Goal: Task Accomplishment & Management: Manage account settings

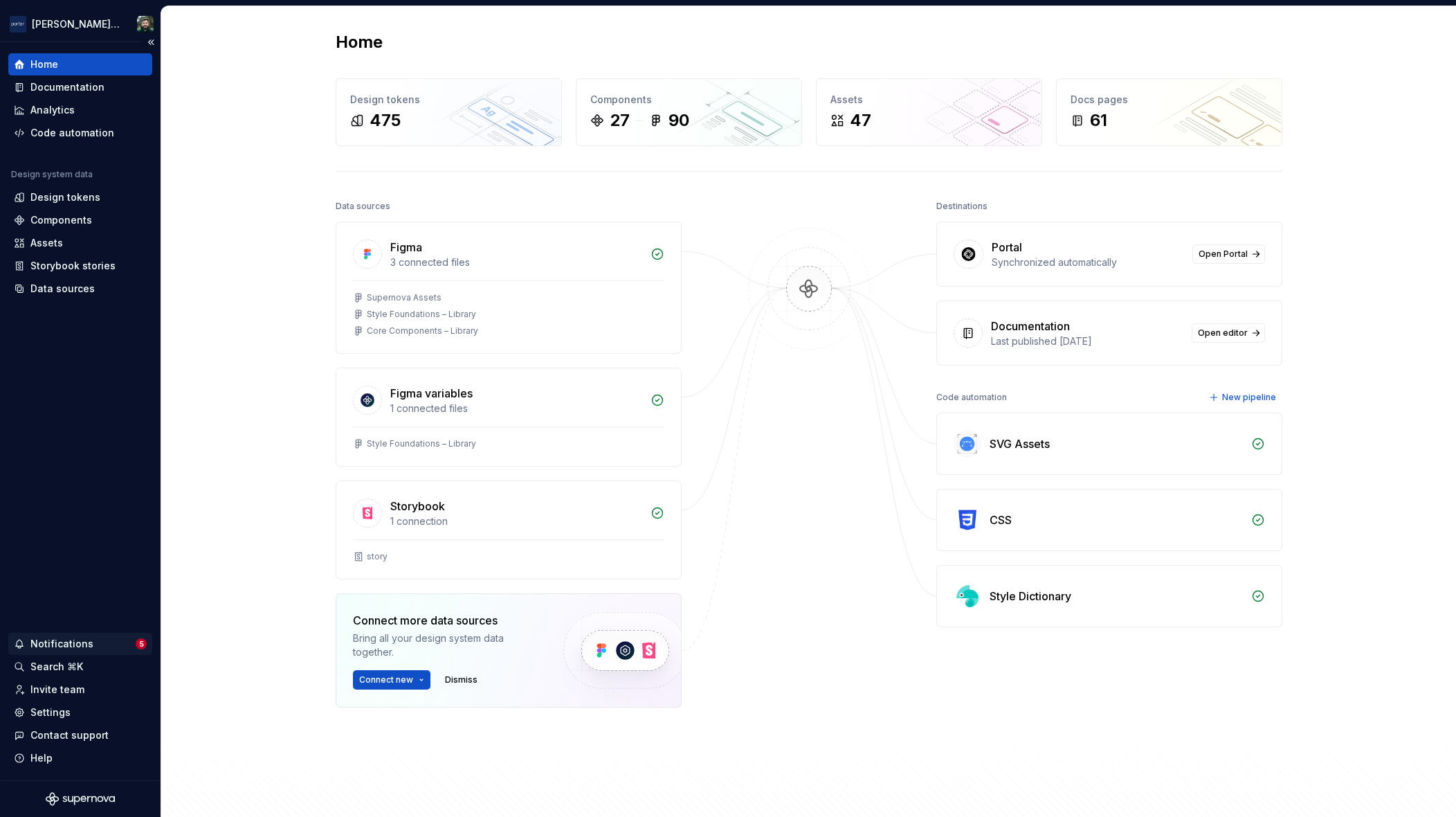
click at [96, 647] on div "Notifications" at bounding box center [75, 644] width 122 height 14
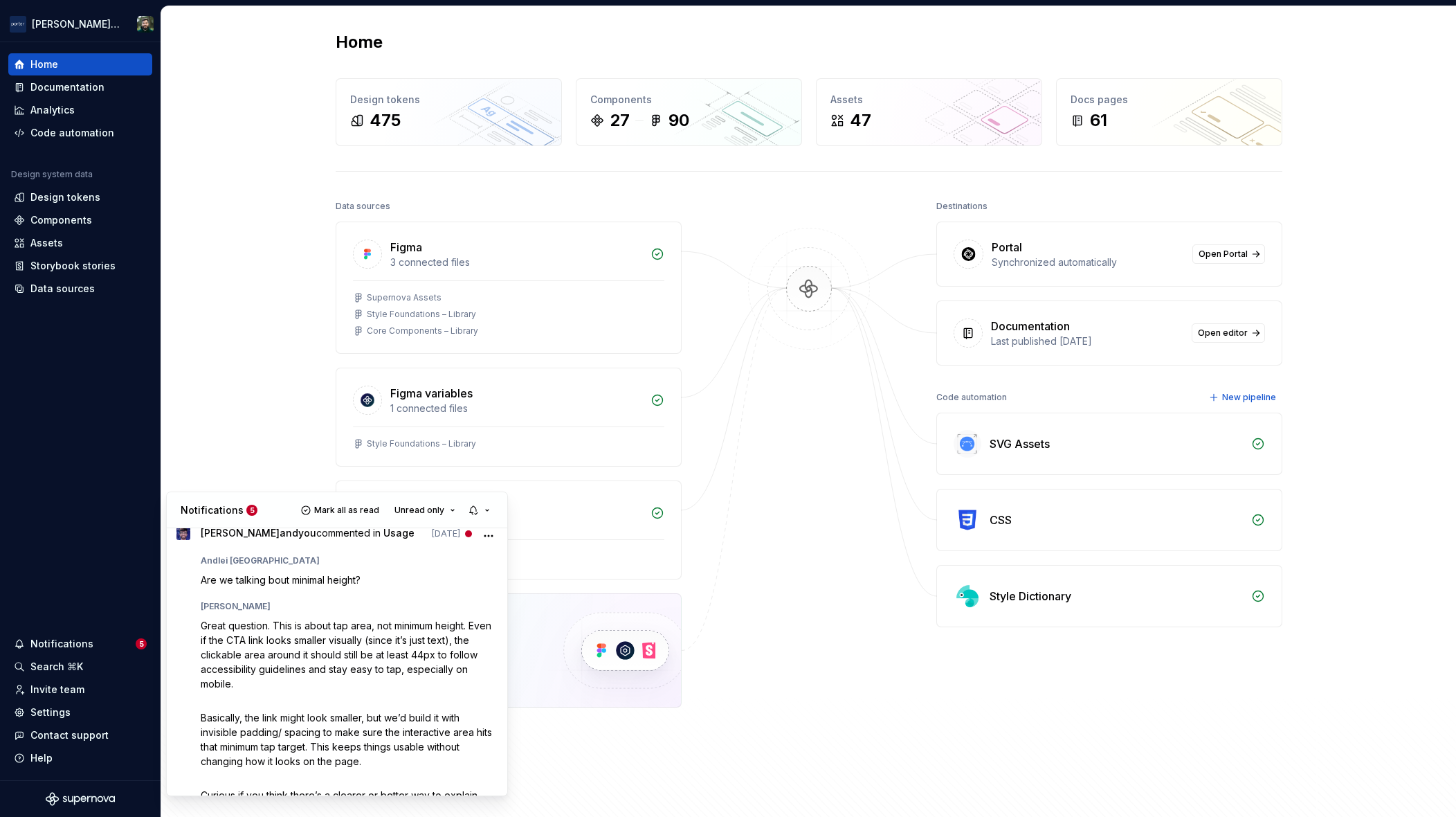
scroll to position [247, 0]
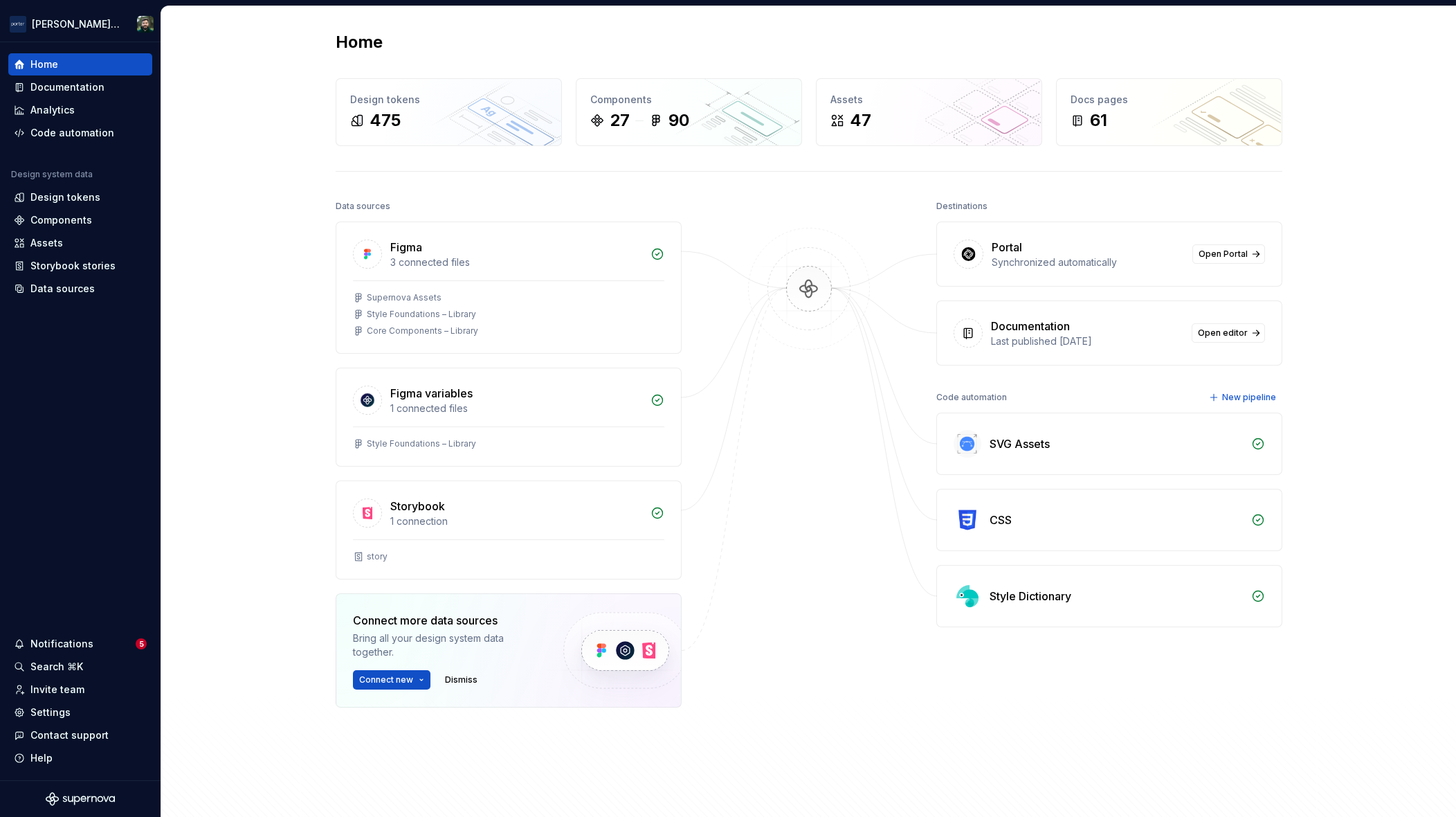
click at [262, 383] on html "[PERSON_NAME] Airlines Home Documentation Analytics Code automation Design syst…" at bounding box center [728, 408] width 1456 height 817
click at [38, 712] on div "Settings" at bounding box center [50, 712] width 40 height 14
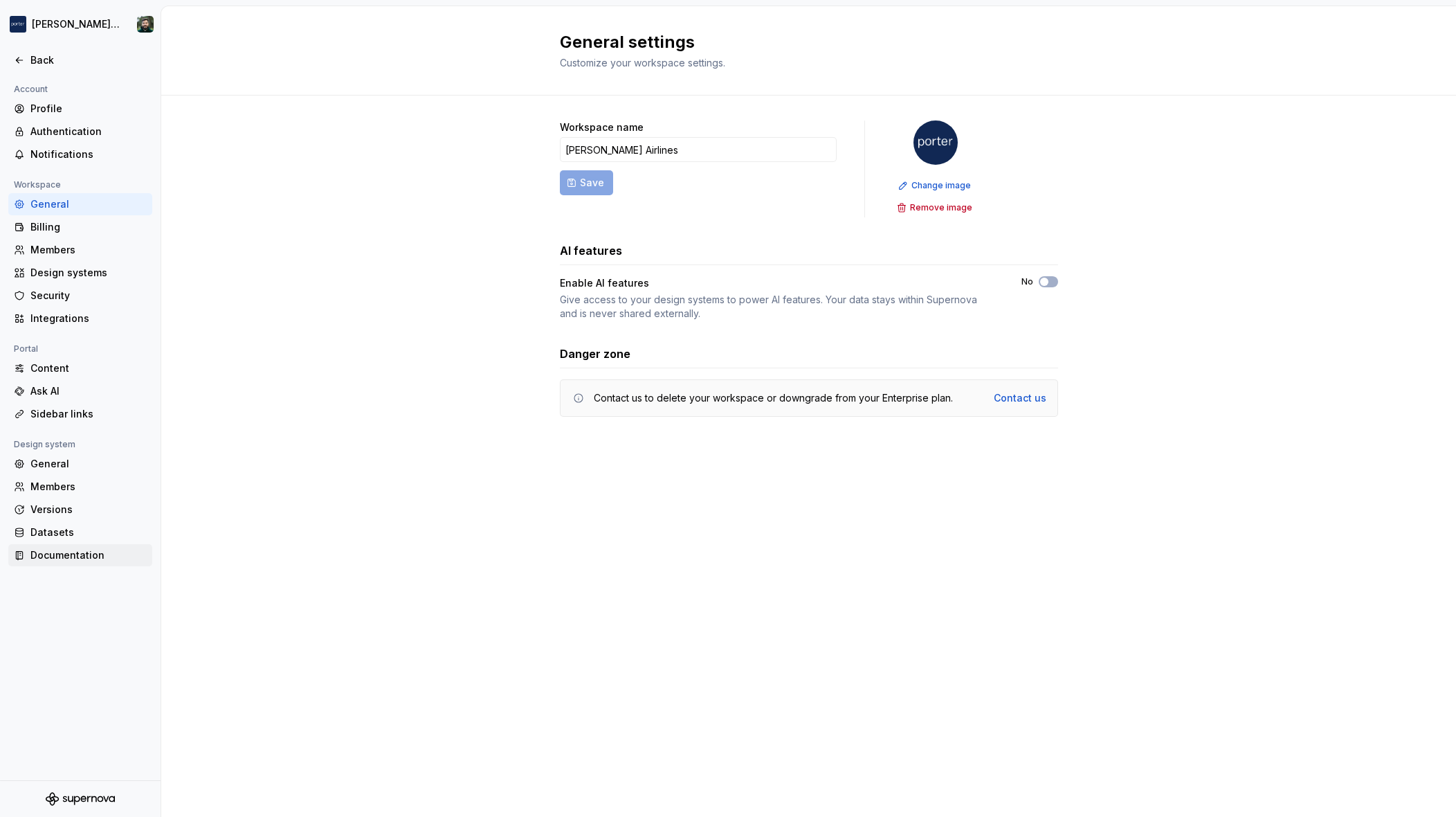
click at [76, 554] on div "Documentation" at bounding box center [88, 555] width 116 height 14
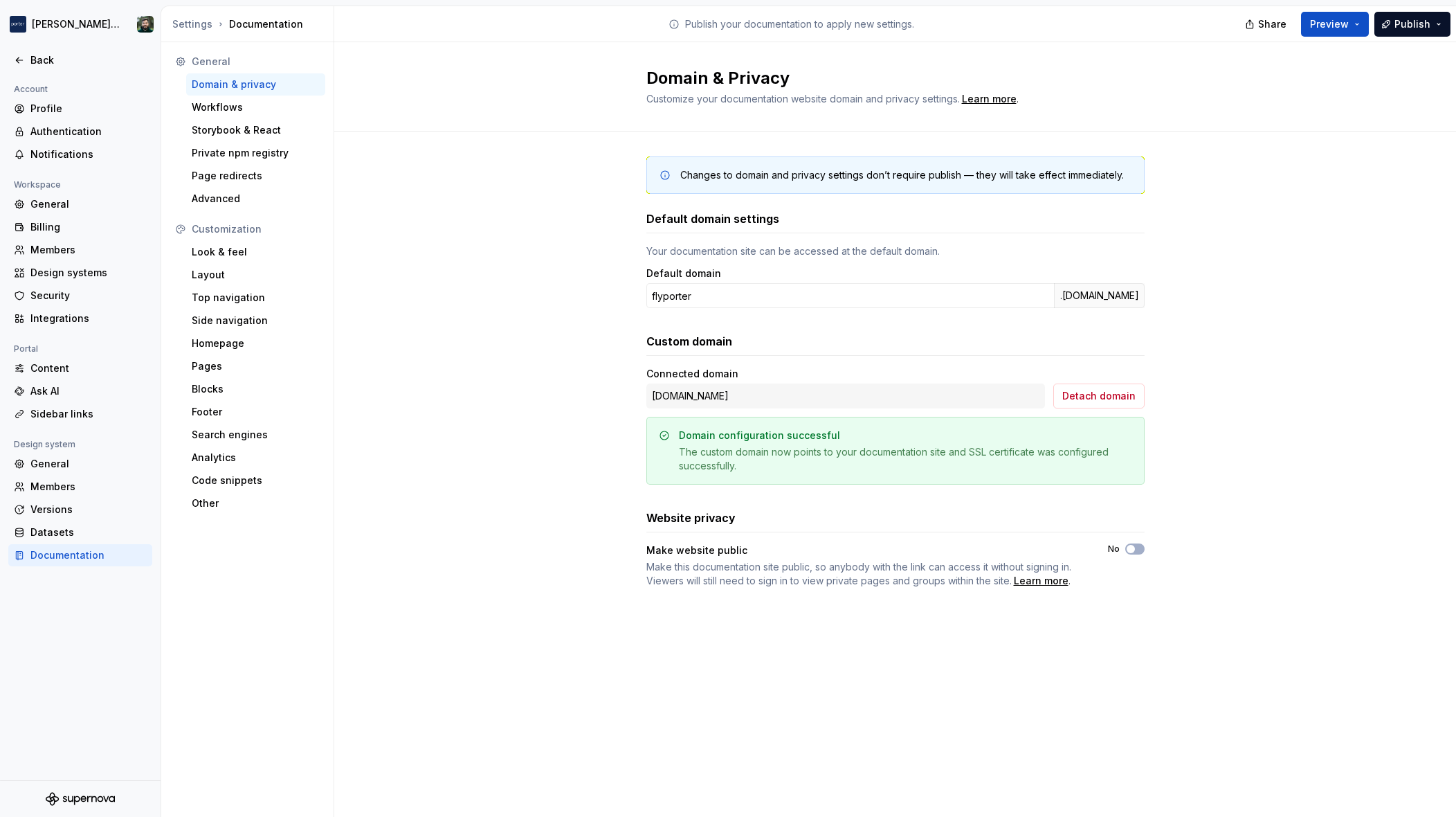
click at [557, 351] on div "Changes to domain and privacy settings don’t require publish — they will take e…" at bounding box center [895, 386] width 1122 height 509
click at [1312, 439] on div "Changes to domain and privacy settings don’t require publish — they will take e…" at bounding box center [895, 386] width 1122 height 509
click at [572, 240] on div "Changes to domain and privacy settings don’t require publish — they will take e…" at bounding box center [895, 386] width 1122 height 509
click at [657, 551] on div "Make website public" at bounding box center [864, 550] width 437 height 14
drag, startPoint x: 657, startPoint y: 551, endPoint x: 729, endPoint y: 559, distance: 72.4
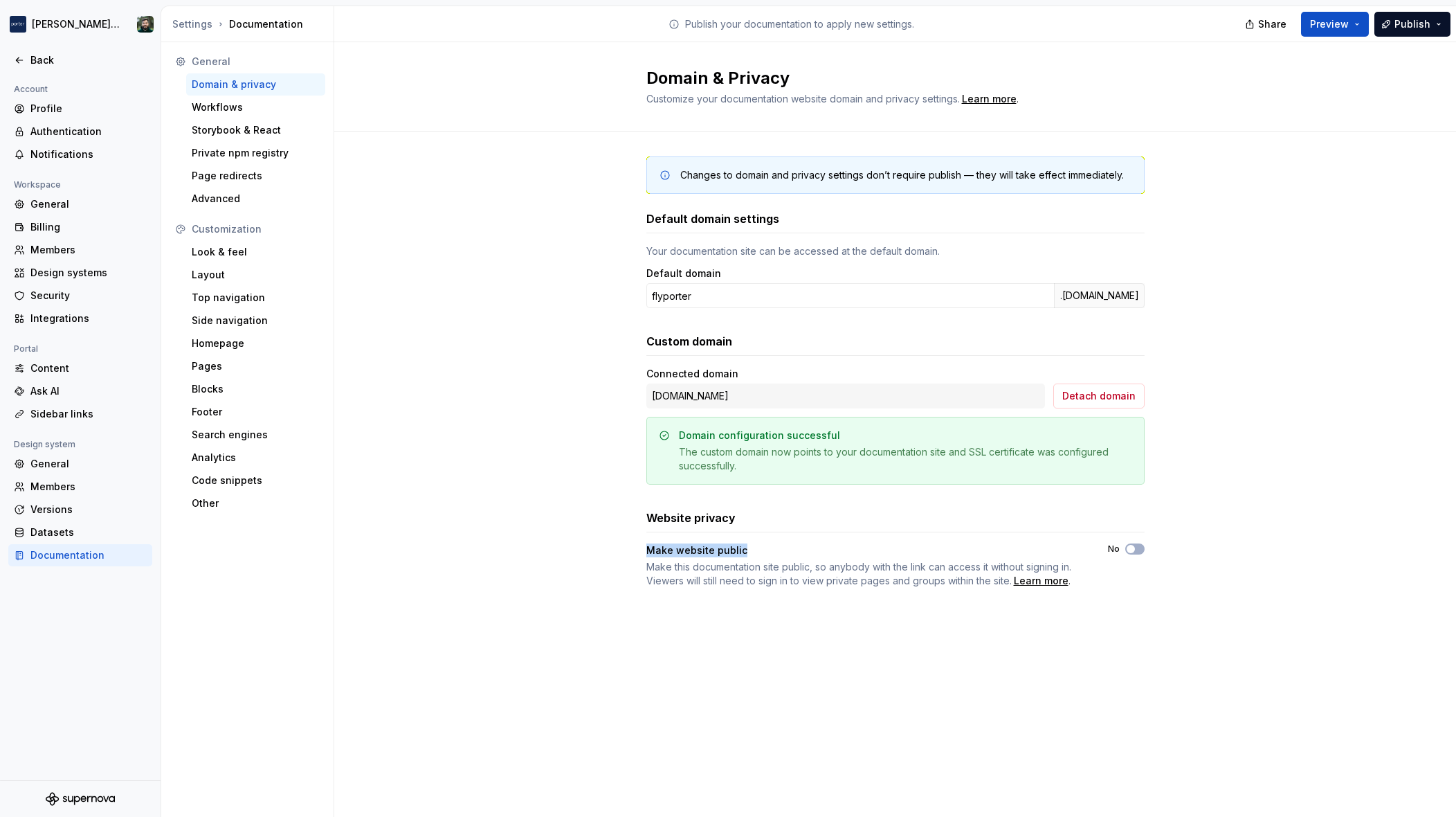
click at [722, 552] on div "Make website public" at bounding box center [864, 550] width 437 height 14
click at [735, 577] on span "Make this documentation site public, so anybody with the link can access it wit…" at bounding box center [858, 574] width 425 height 26
click at [736, 602] on div "Changes to domain and privacy settings don’t require publish — they will take e…" at bounding box center [895, 386] width 498 height 509
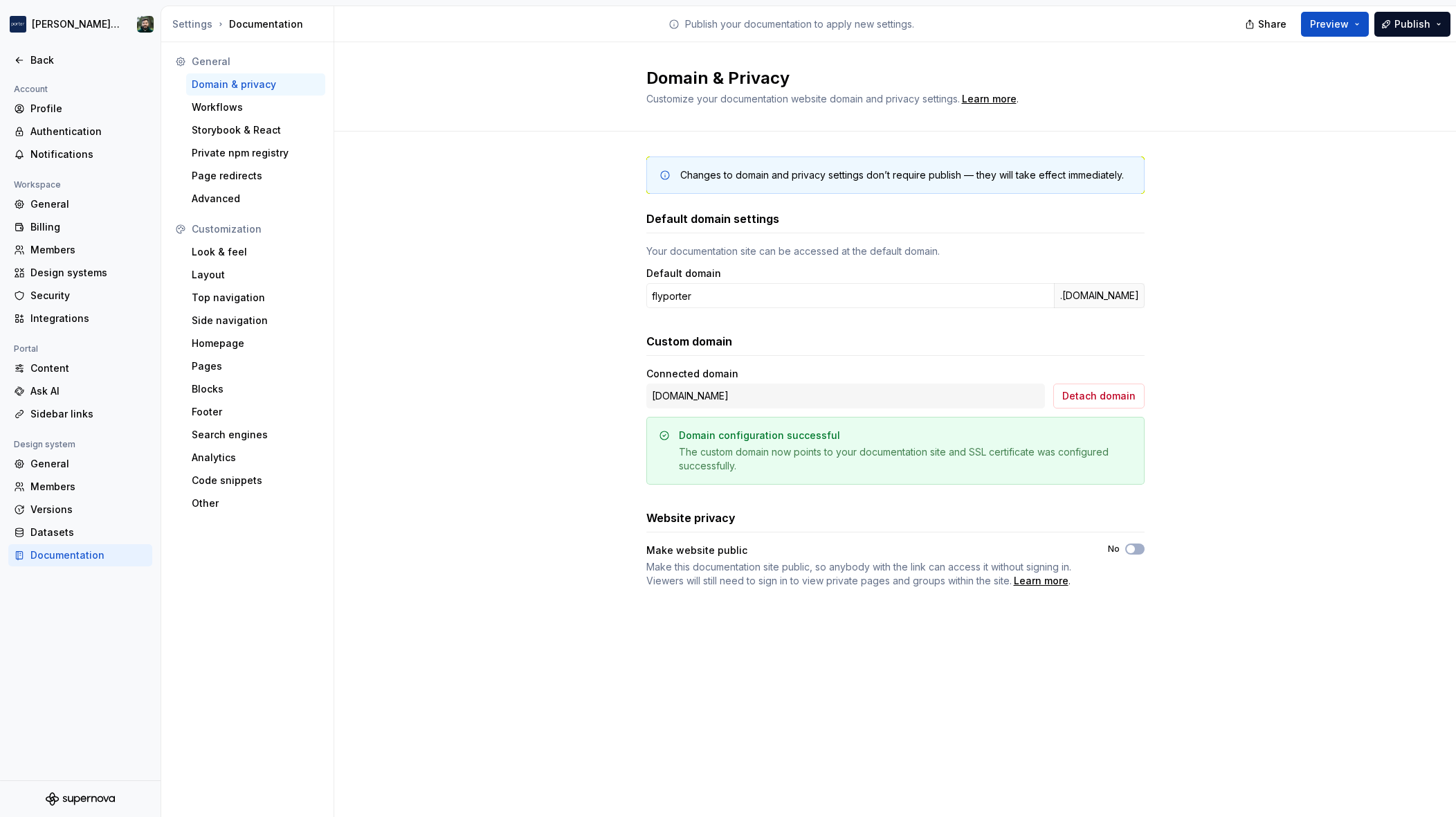
click at [674, 567] on span "Make this documentation site public, so anybody with the link can access it wit…" at bounding box center [858, 574] width 425 height 26
click at [659, 603] on div "Changes to domain and privacy settings don’t require publish — they will take e…" at bounding box center [895, 386] width 498 height 509
click at [254, 109] on div "Workflows" at bounding box center [256, 107] width 128 height 14
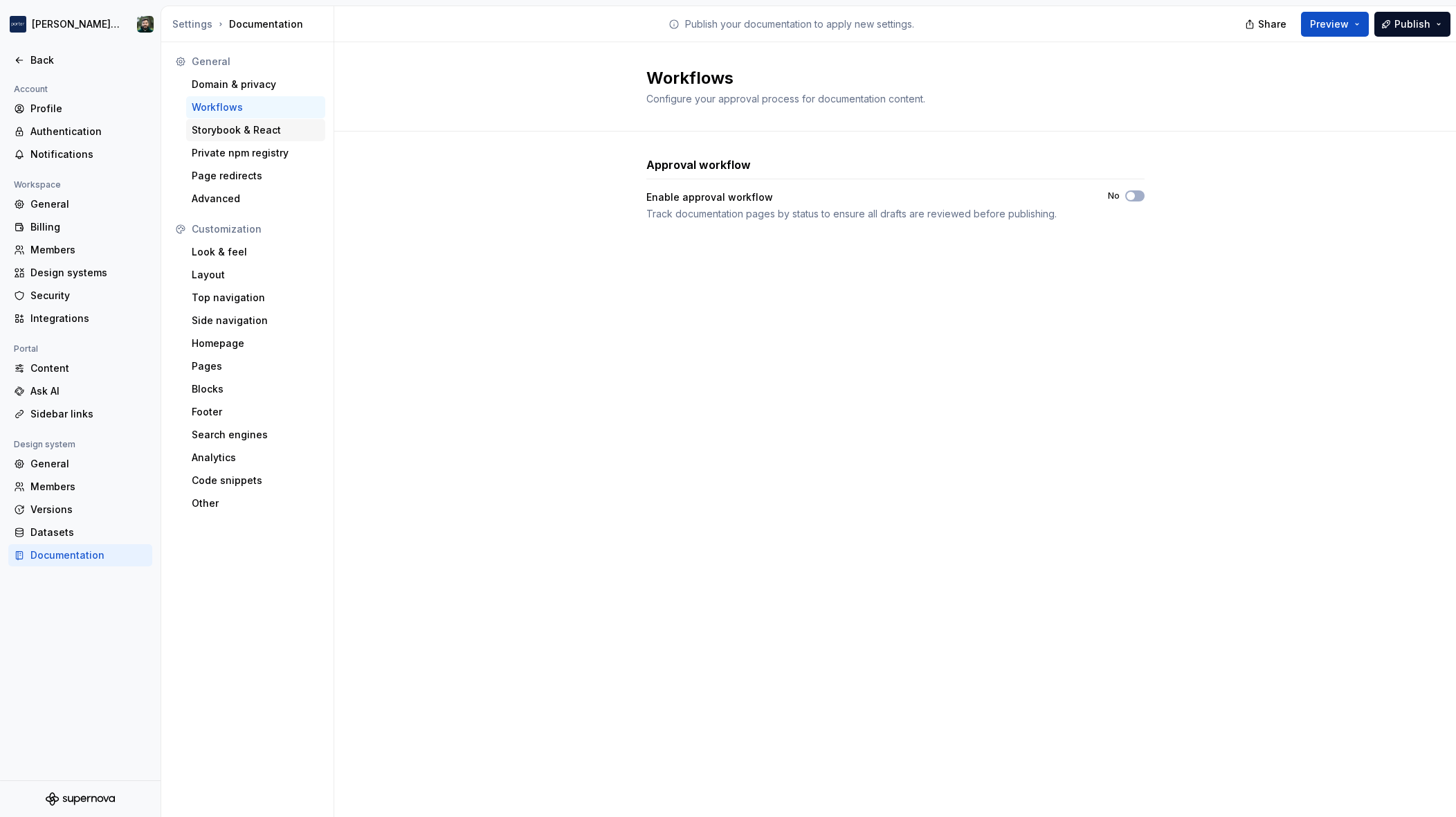
click at [274, 127] on div "Storybook & React" at bounding box center [256, 130] width 128 height 14
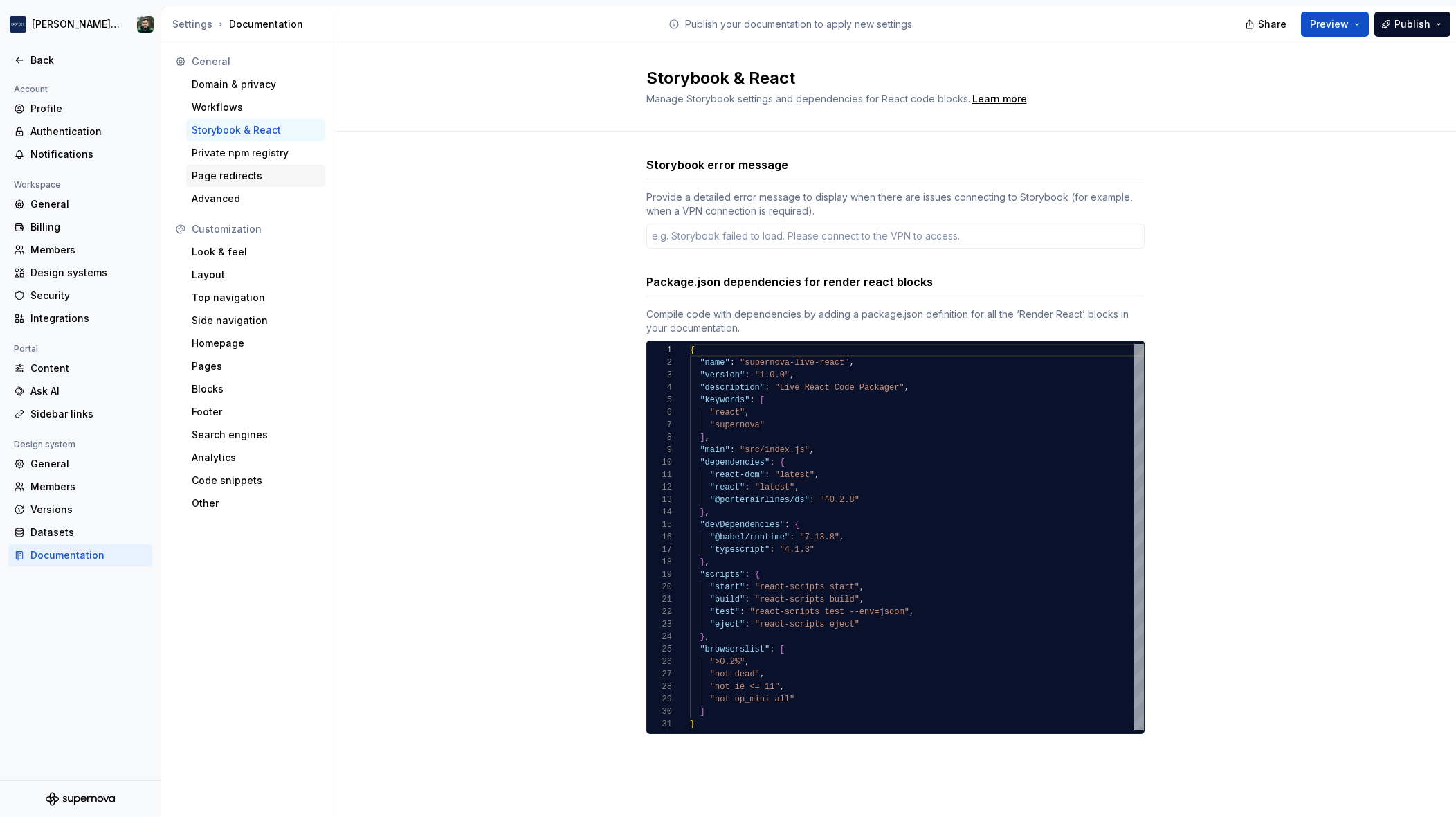
type textarea "*"
click at [270, 170] on div "Page redirects" at bounding box center [256, 176] width 128 height 14
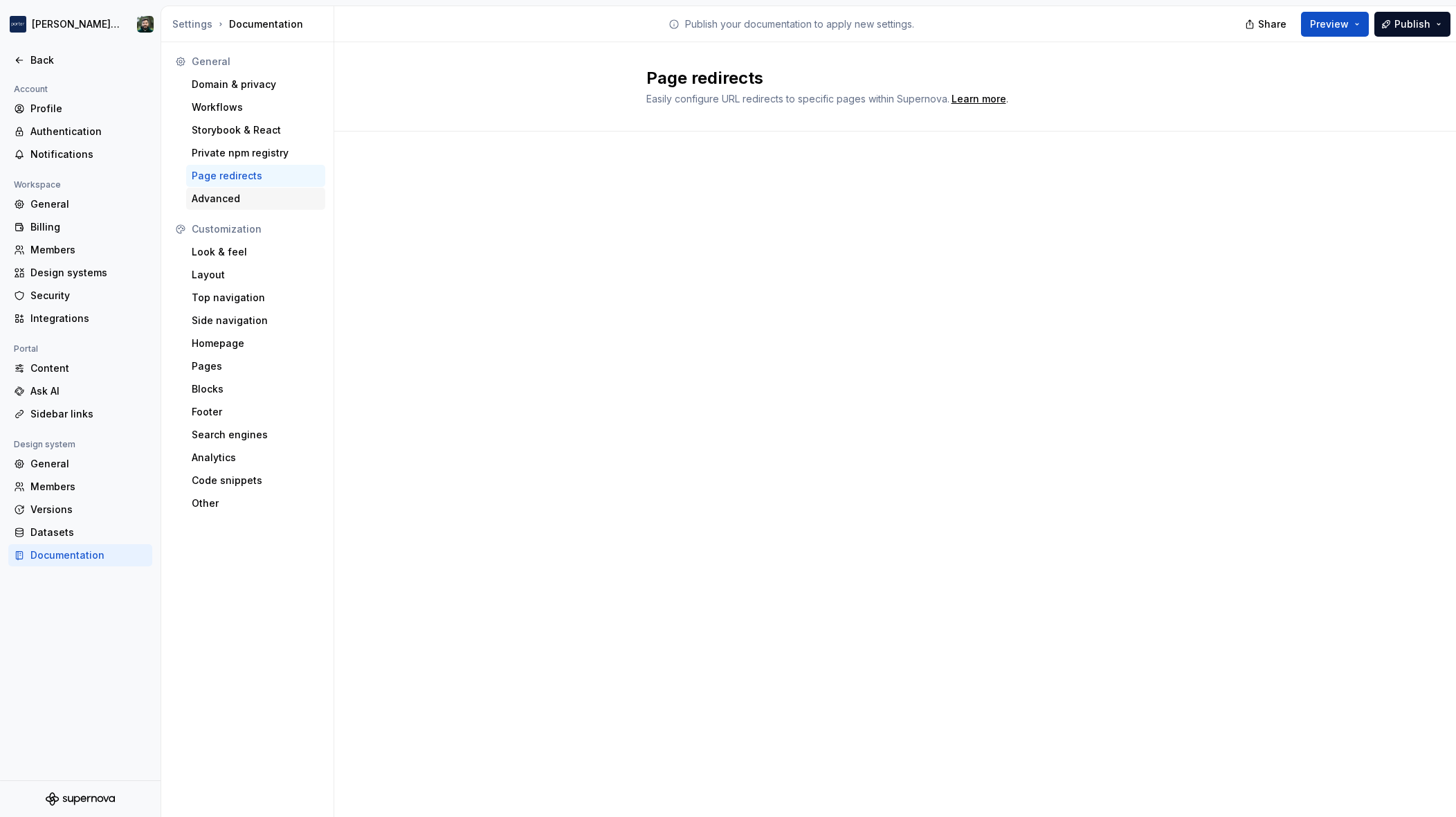
click at [270, 201] on div "Advanced" at bounding box center [256, 199] width 128 height 14
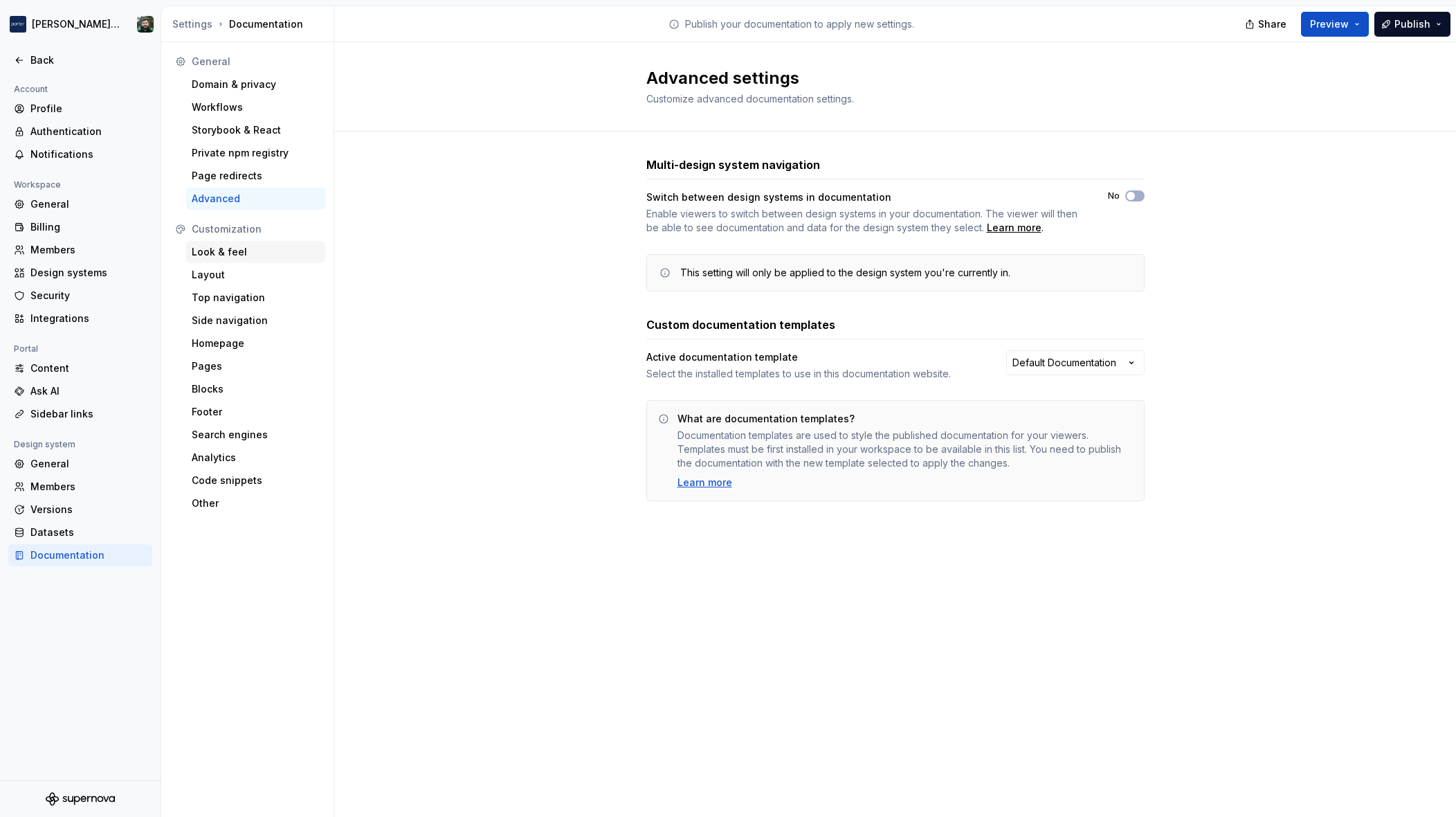
click at [261, 257] on div "Look & feel" at bounding box center [256, 252] width 128 height 14
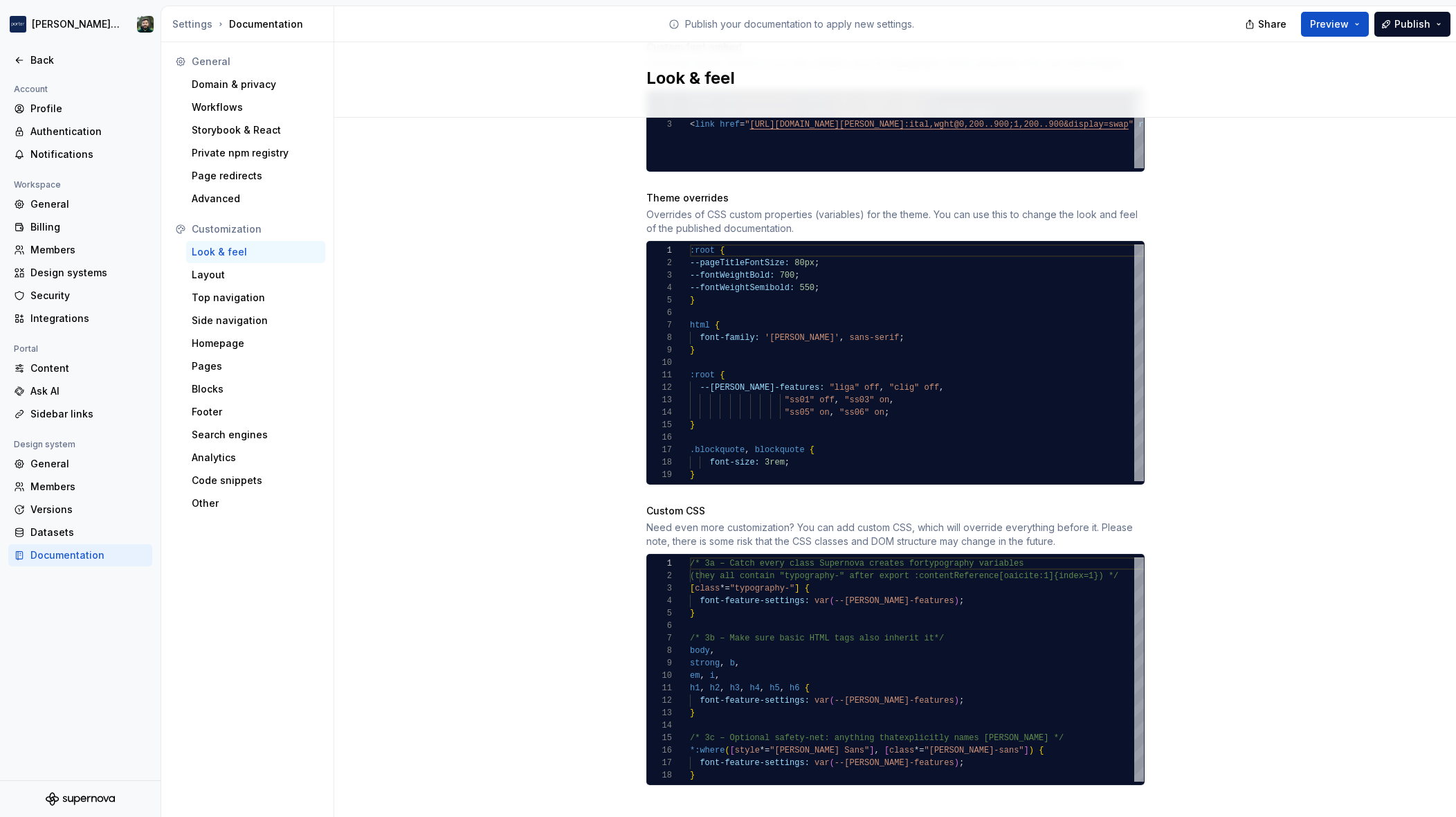
scroll to position [662, 0]
click at [388, 305] on div "Site logo A company logo that will be displayed on all pages on your documentat…" at bounding box center [895, 146] width 1122 height 1382
click at [239, 264] on div "Layout" at bounding box center [255, 275] width 139 height 22
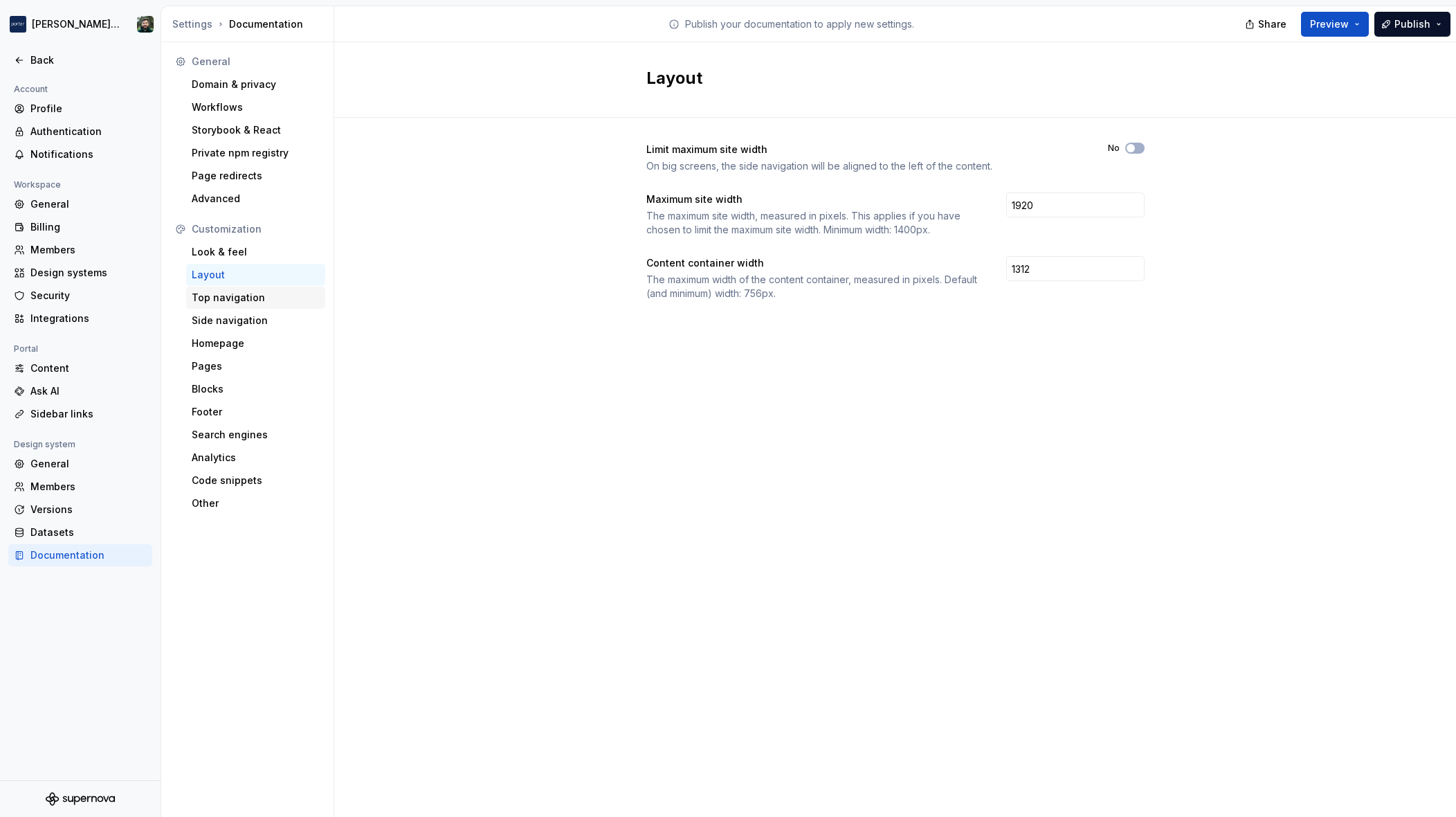
click at [254, 302] on div "Top navigation" at bounding box center [256, 298] width 128 height 14
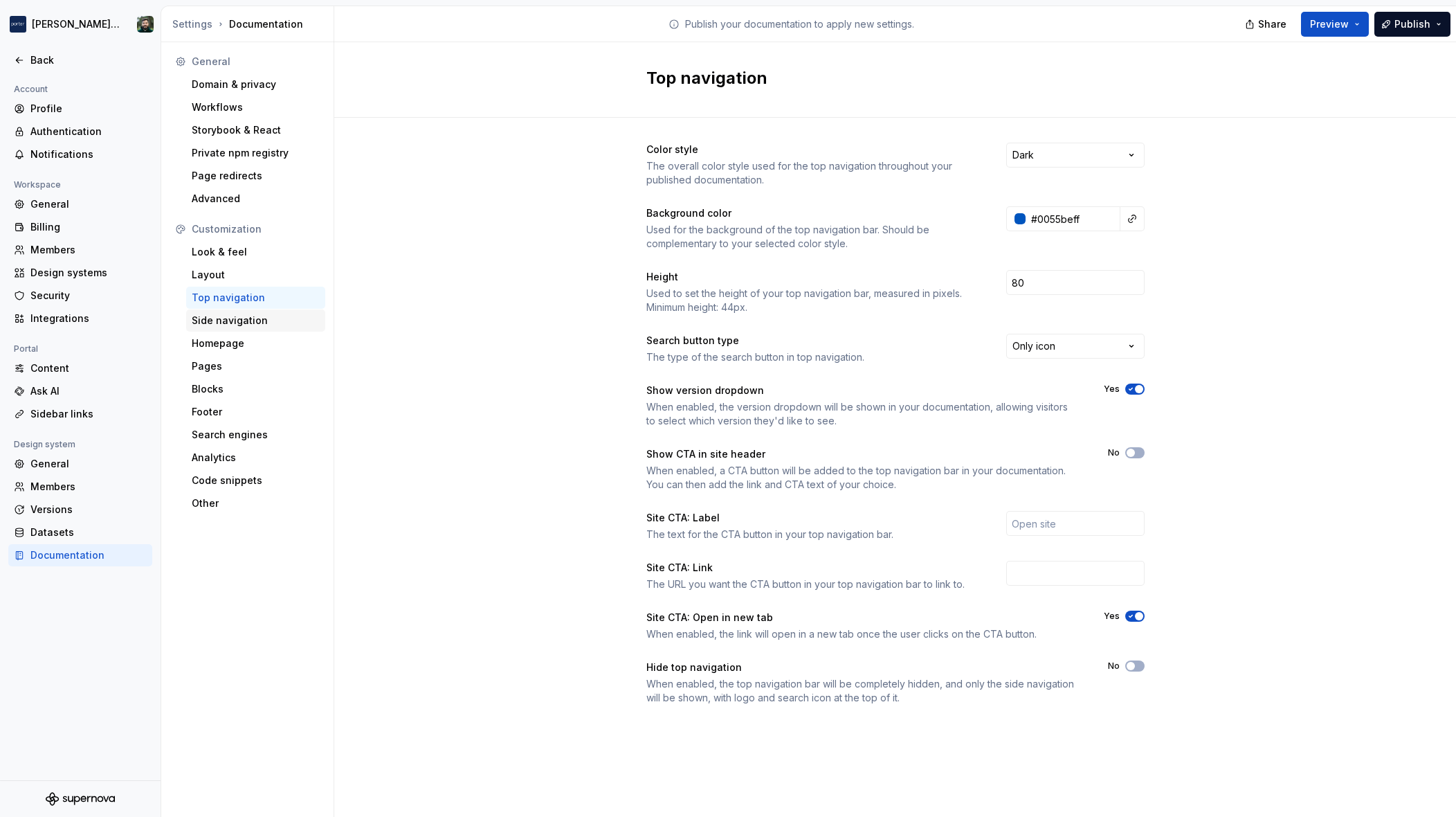
click at [240, 320] on div "Side navigation" at bounding box center [256, 321] width 128 height 14
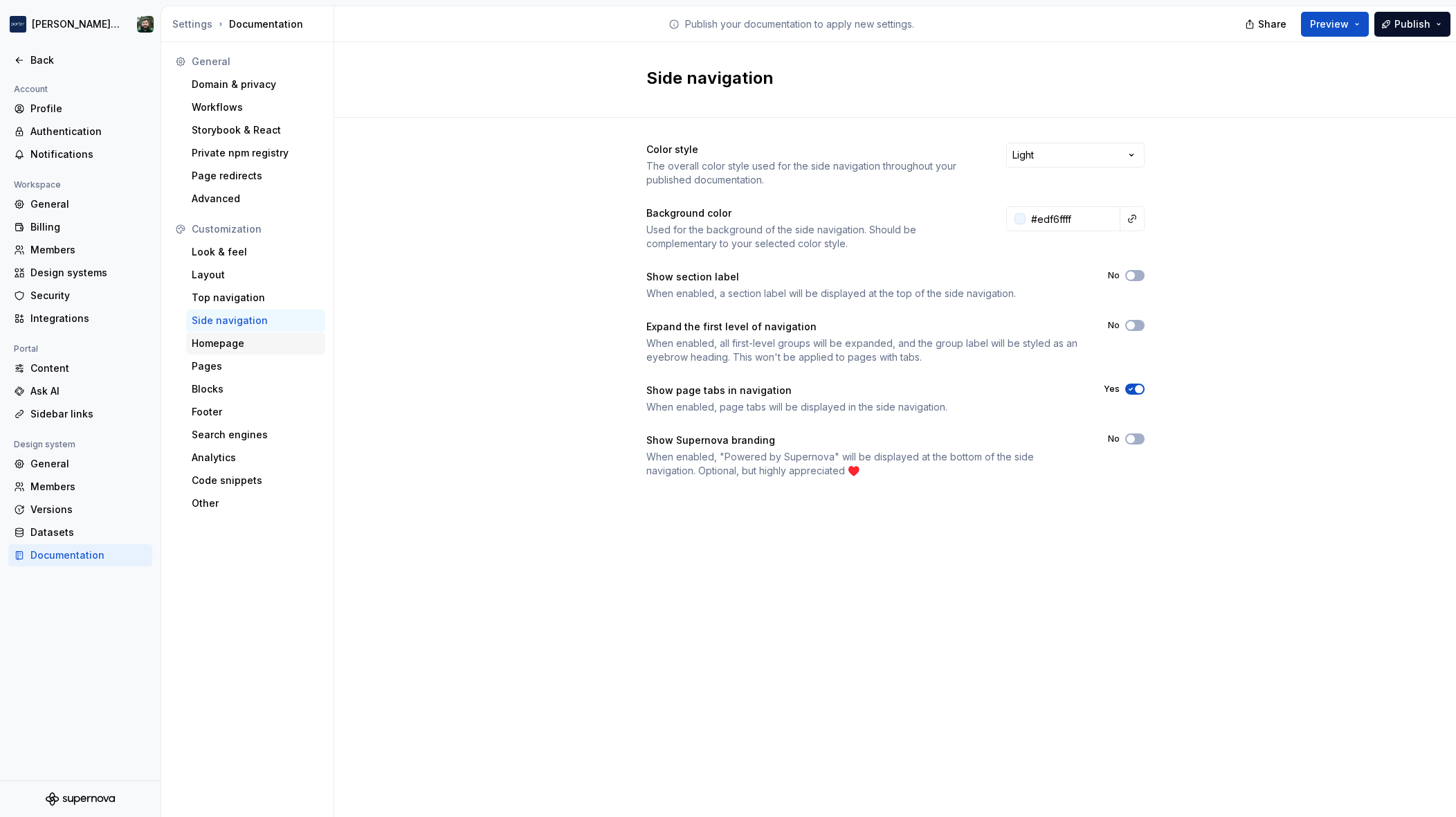
click at [228, 354] on div "Homepage" at bounding box center [255, 343] width 139 height 22
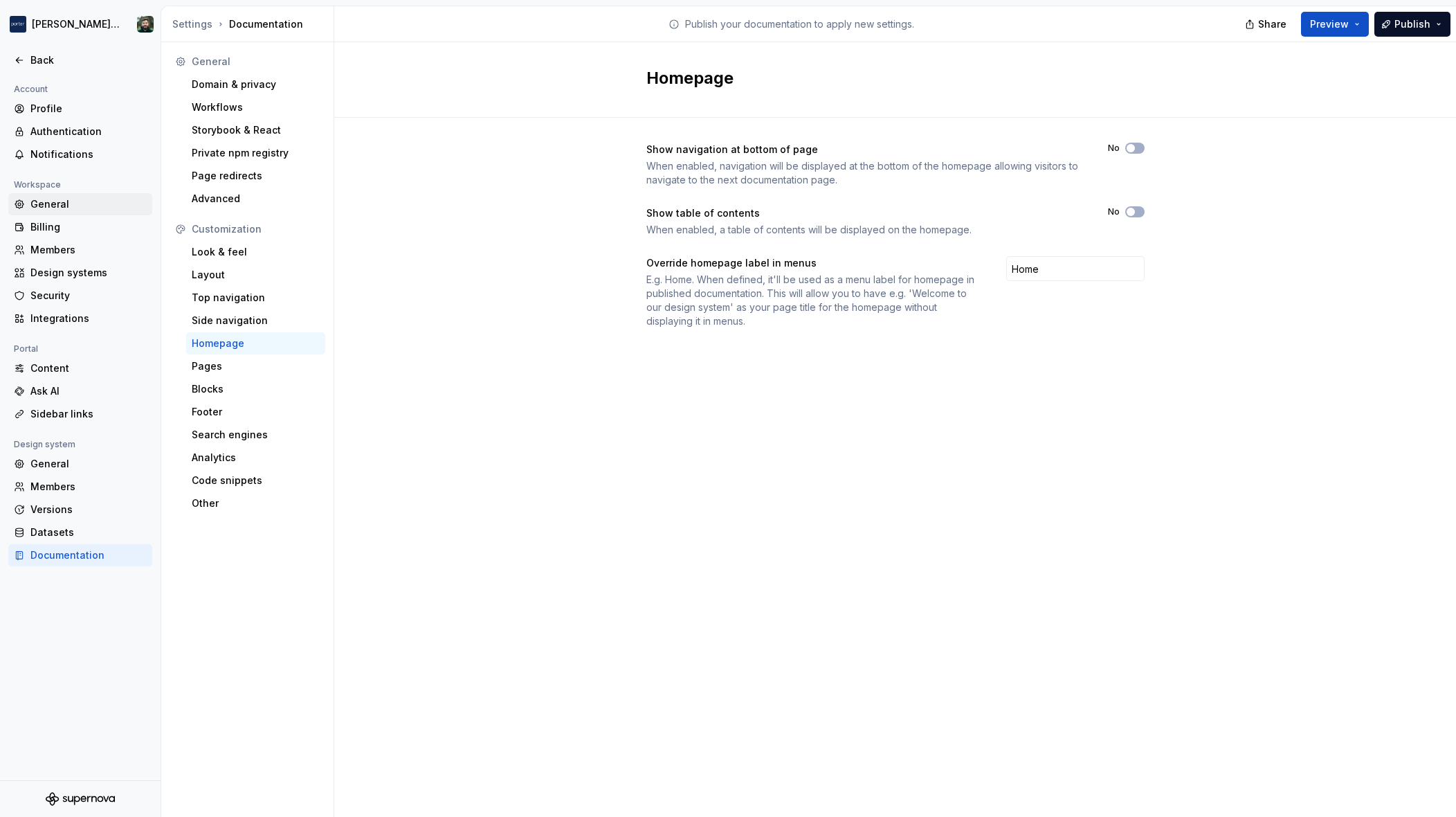
click at [84, 200] on div "General" at bounding box center [88, 204] width 116 height 14
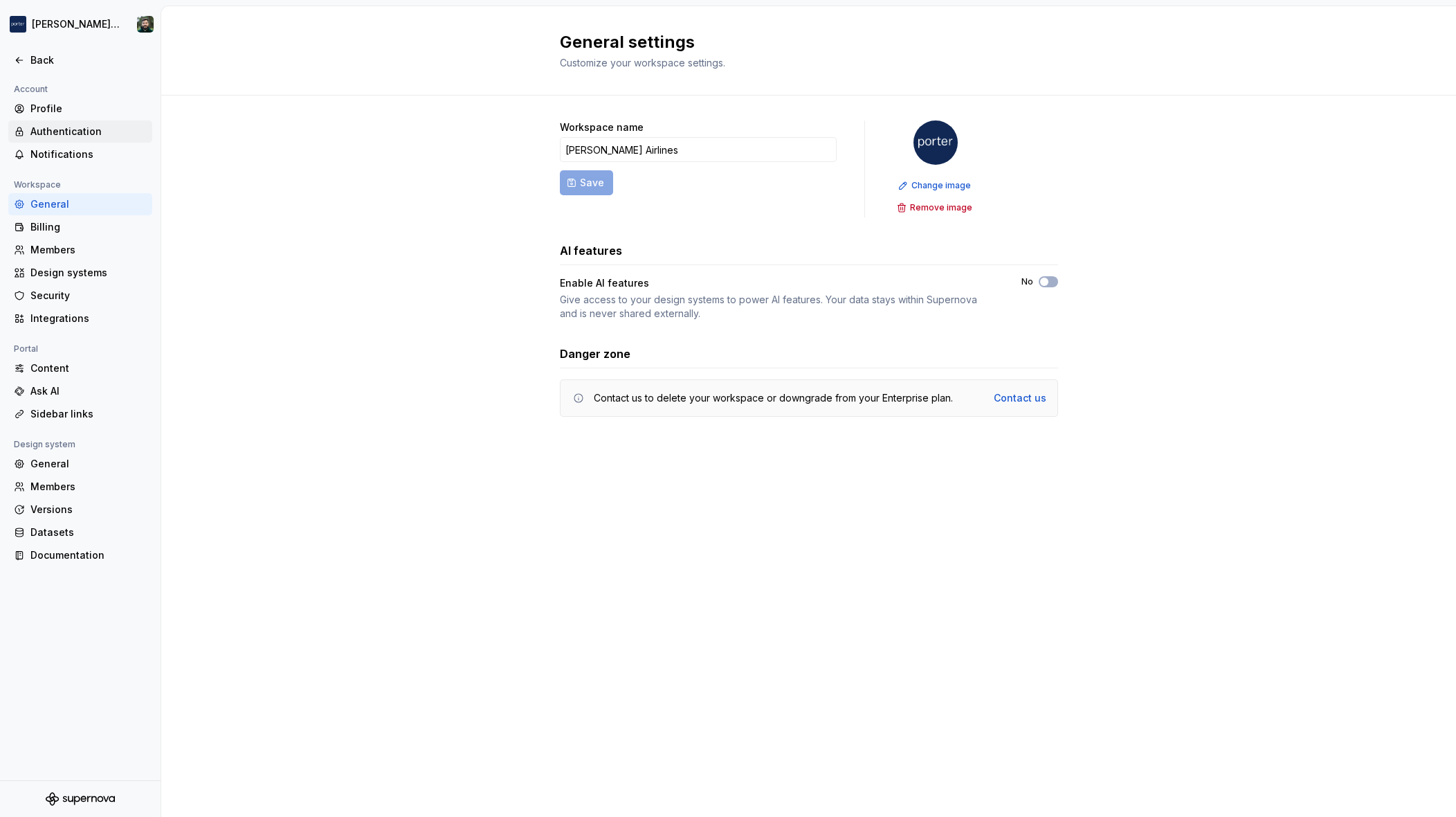
click at [97, 128] on div "Authentication" at bounding box center [88, 132] width 116 height 14
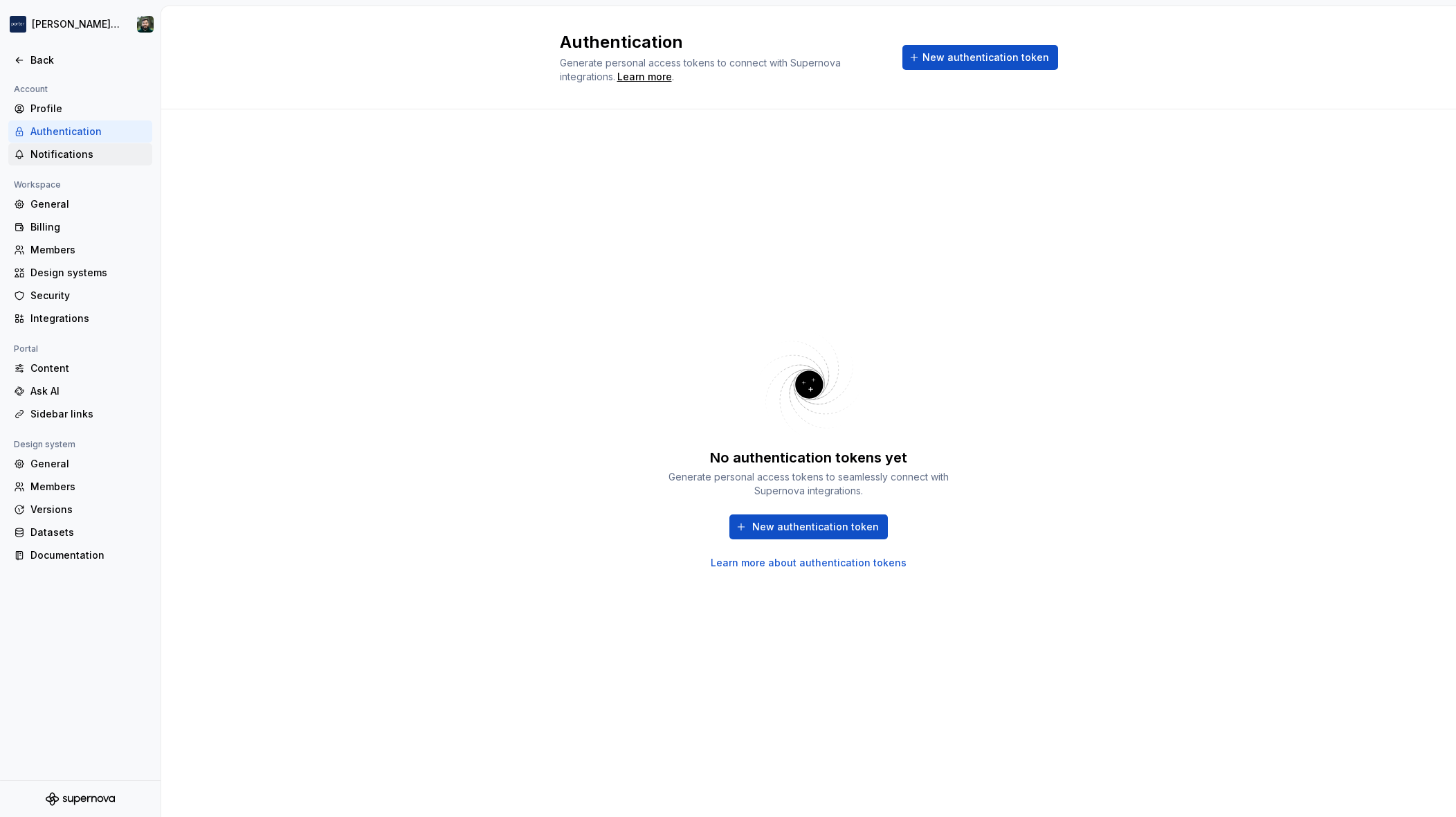
click at [81, 152] on div "Notifications" at bounding box center [88, 154] width 116 height 14
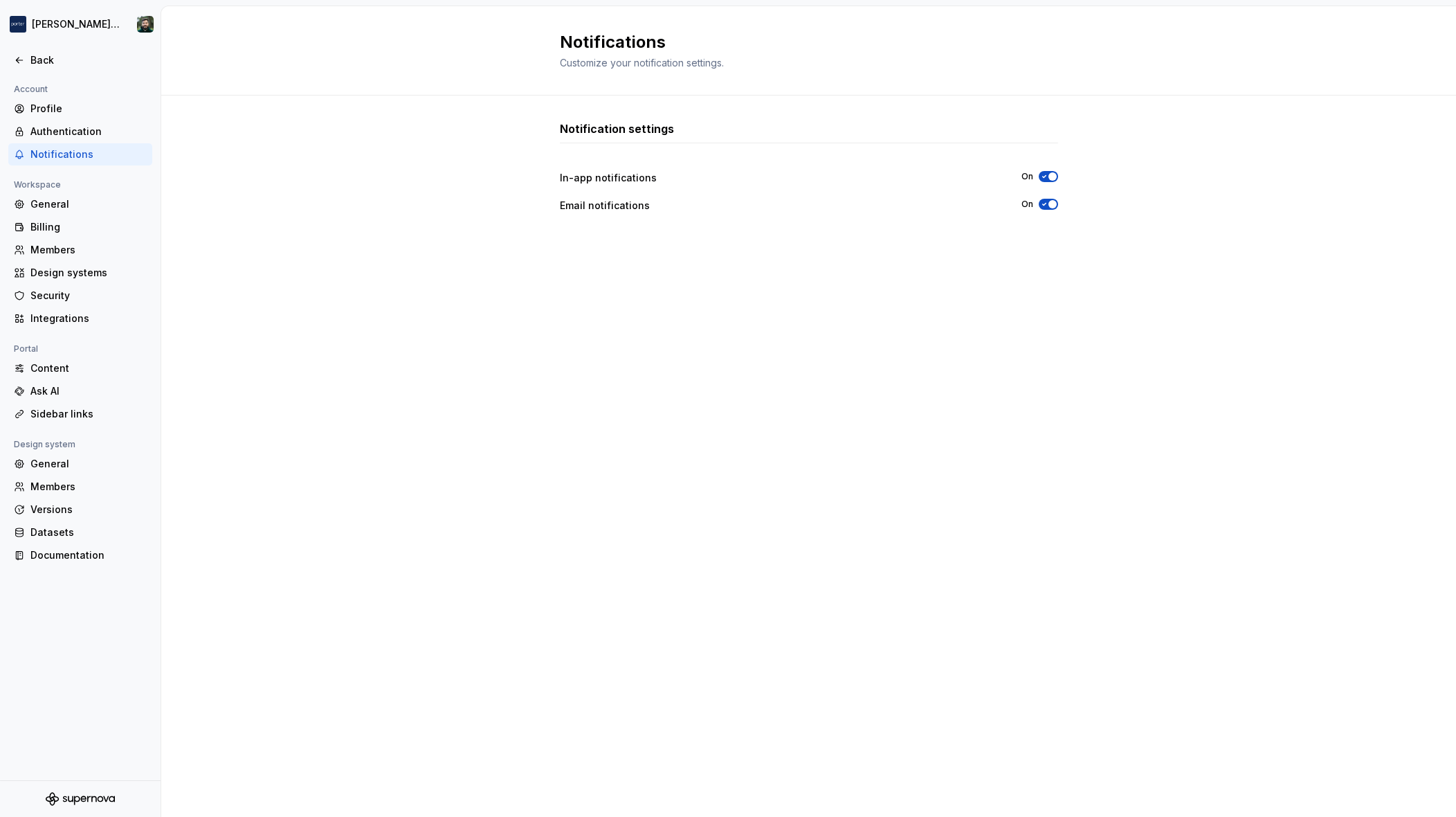
drag, startPoint x: 302, startPoint y: 78, endPoint x: 298, endPoint y: 71, distance: 7.5
click at [302, 78] on div "Notifications Customize your notification settings." at bounding box center [808, 50] width 1295 height 89
